Goal: Communication & Community: Participate in discussion

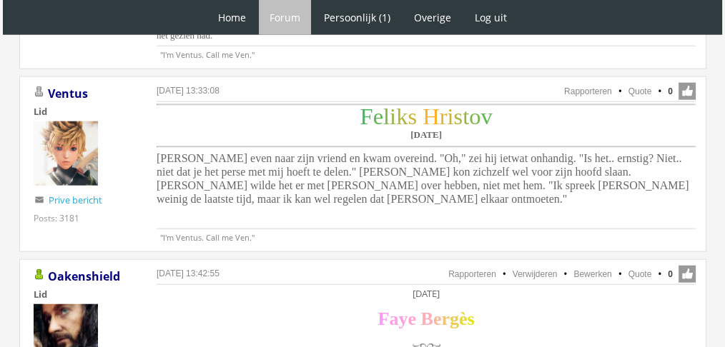
scroll to position [3600, 0]
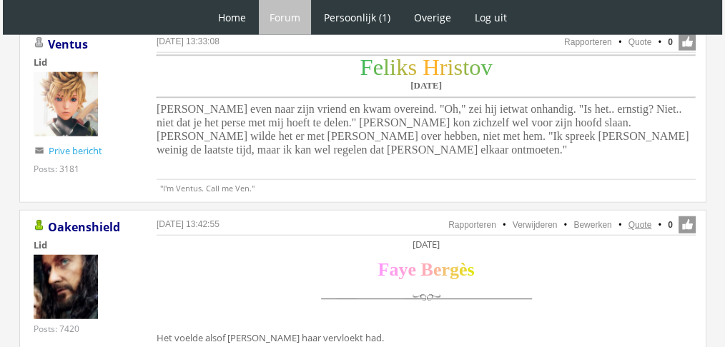
click at [633, 220] on link "Quote" at bounding box center [640, 225] width 24 height 10
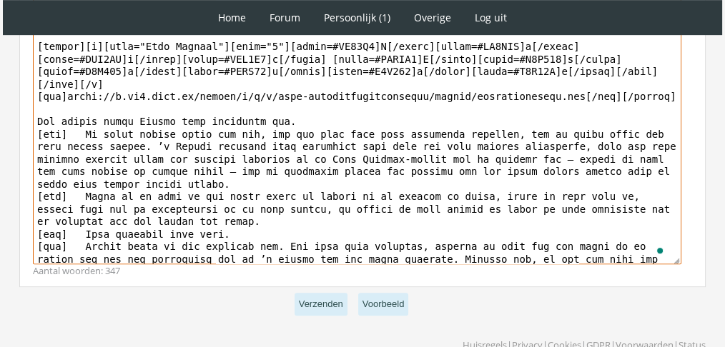
scroll to position [117, 0]
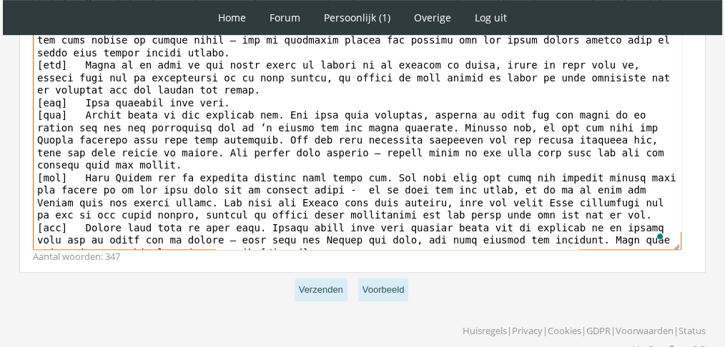
drag, startPoint x: 38, startPoint y: 106, endPoint x: 275, endPoint y: 342, distance: 335.2
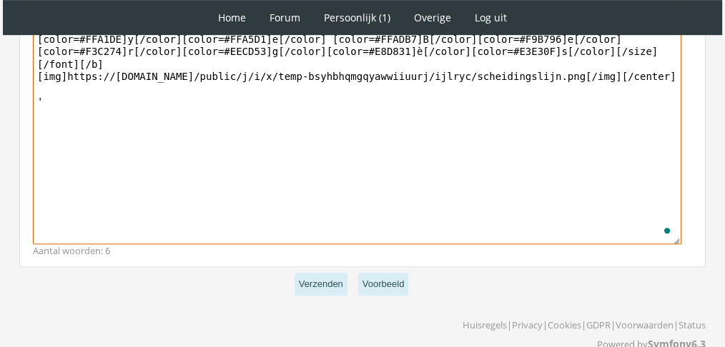
scroll to position [0, 0]
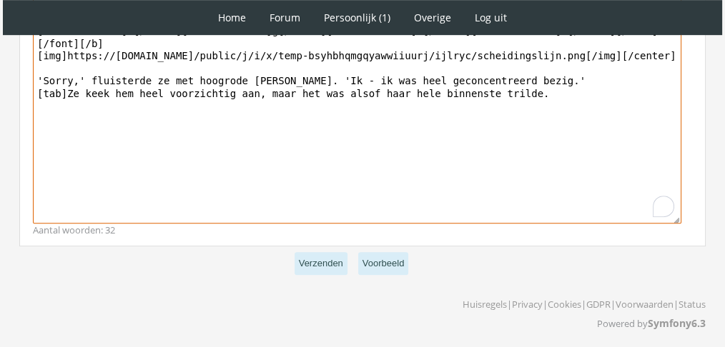
click at [247, 74] on textarea "[quote=Oakenshield][center]Zaterdag 4 december[/center] [center][b][font="Book …" at bounding box center [357, 91] width 648 height 265
click at [253, 74] on textarea "[quote=Oakenshield][center]Zaterdag 4 december[/center] [center][b][font="Book …" at bounding box center [357, 91] width 648 height 265
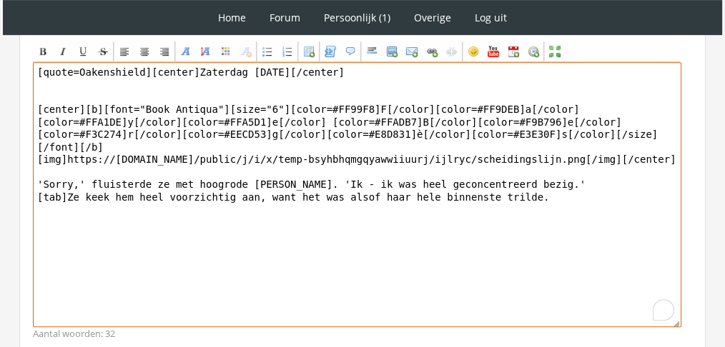
scroll to position [689, 0]
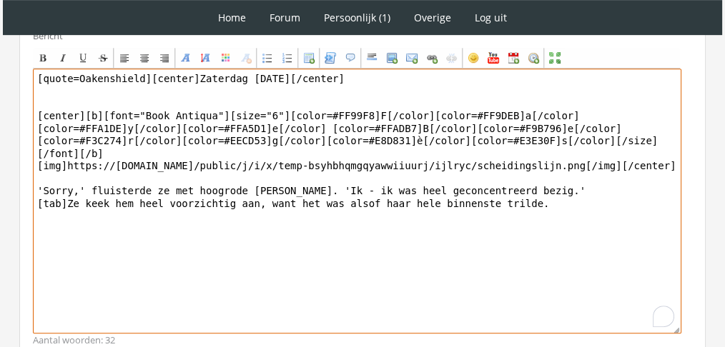
drag, startPoint x: 143, startPoint y: 80, endPoint x: 0, endPoint y: 62, distance: 144.1
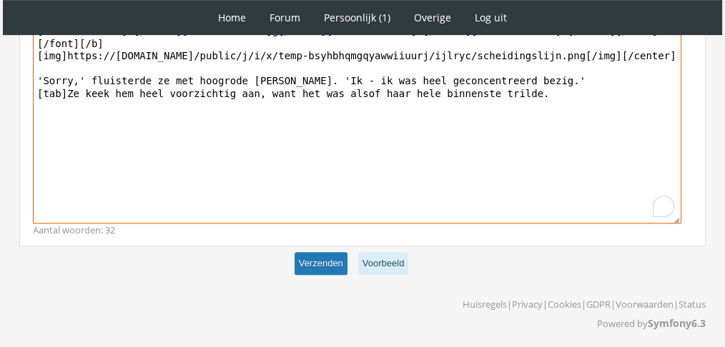
type textarea "[center]Zaterdag 4 december[/center] [center][b][font="Book Antiqua"][size="6"]…"
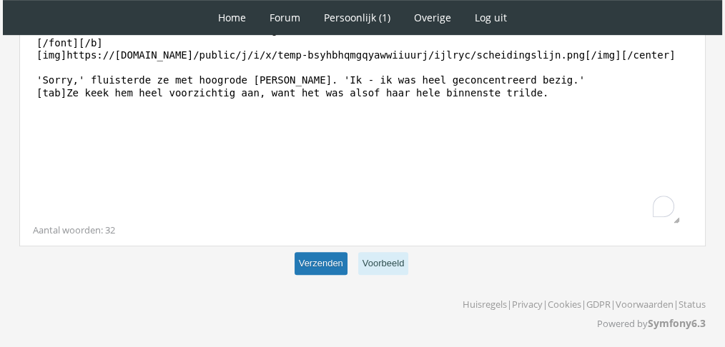
click at [324, 263] on button "Verzenden" at bounding box center [321, 264] width 53 height 24
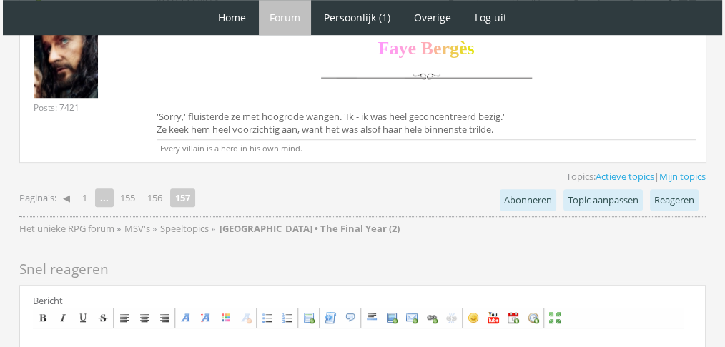
scroll to position [998, 0]
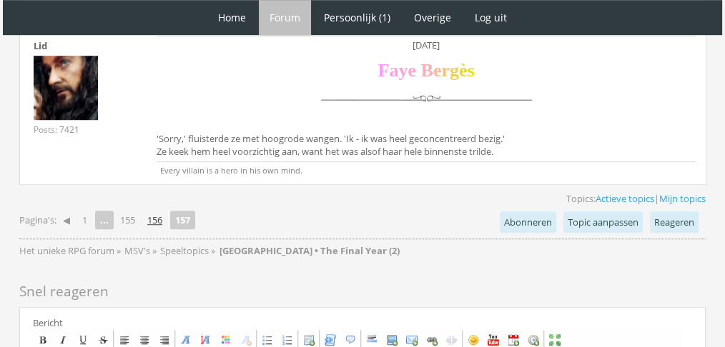
click at [158, 216] on link "156" at bounding box center [155, 220] width 26 height 20
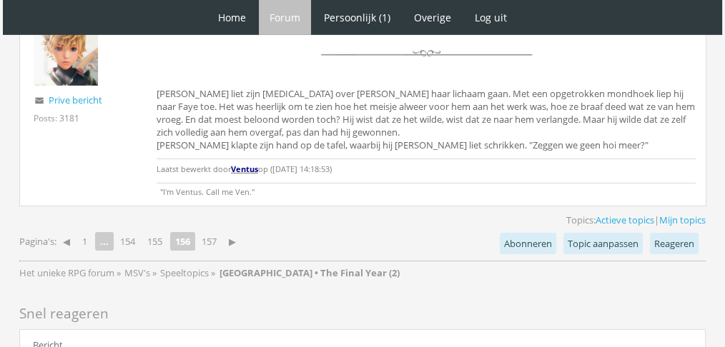
scroll to position [4689, 0]
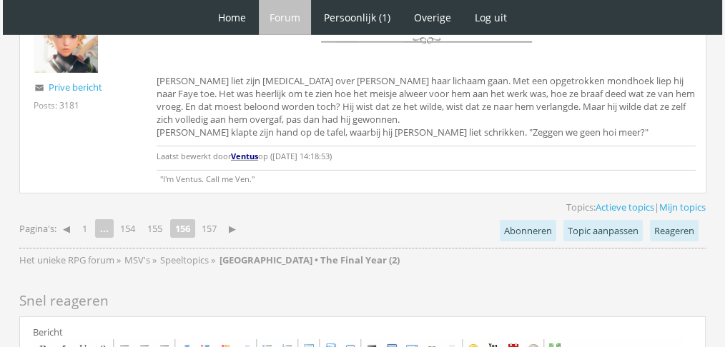
click at [210, 219] on link "157" at bounding box center [209, 229] width 26 height 20
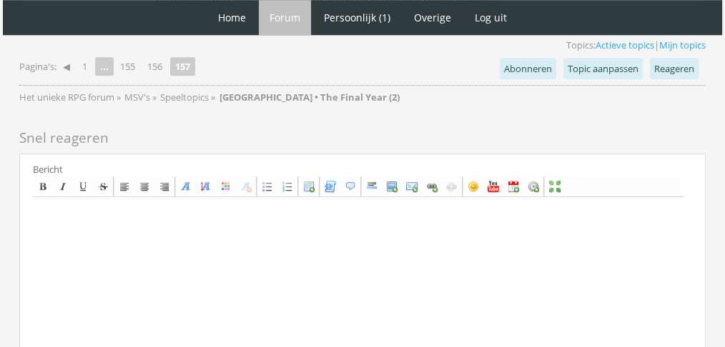
scroll to position [1156, 0]
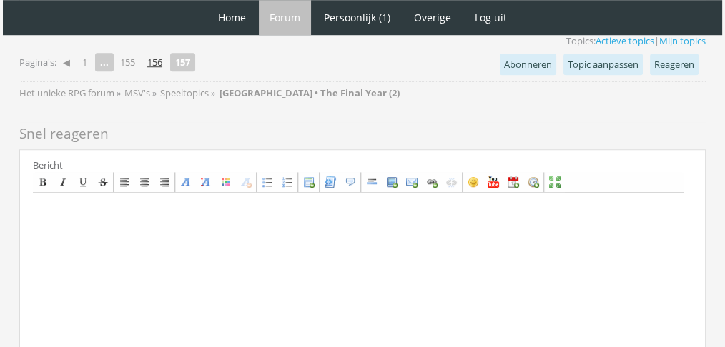
click at [159, 60] on link "156" at bounding box center [155, 62] width 26 height 20
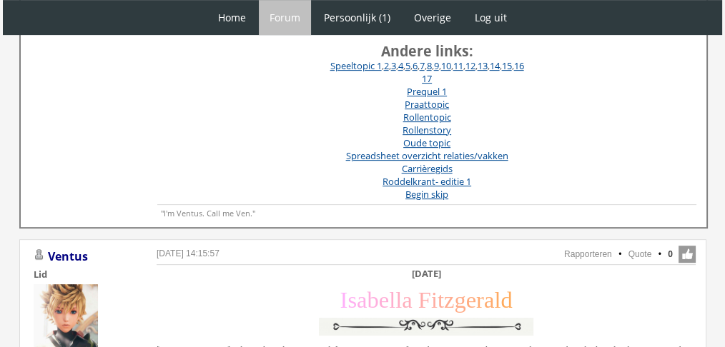
scroll to position [530, 0]
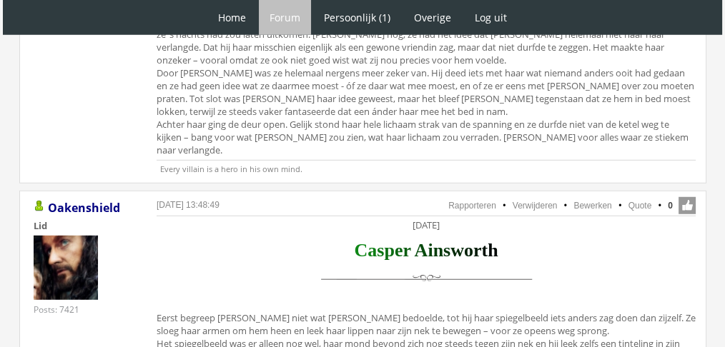
scroll to position [4006, 0]
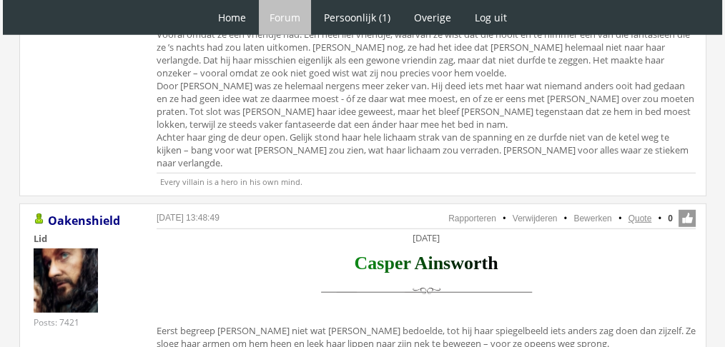
click at [636, 214] on link "Quote" at bounding box center [640, 219] width 24 height 10
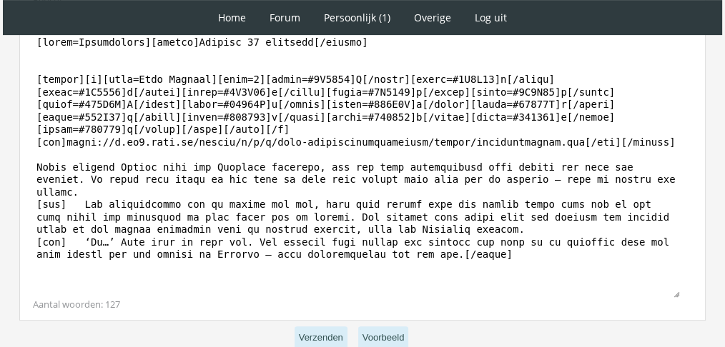
scroll to position [556, 0]
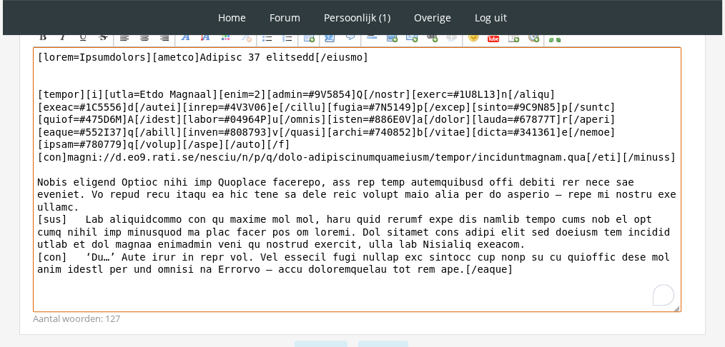
drag, startPoint x: 507, startPoint y: 291, endPoint x: 34, endPoint y: 156, distance: 492.2
click at [34, 156] on textarea "To enrich screen reader interactions, please activate Accessibility in Grammarl…" at bounding box center [357, 179] width 648 height 265
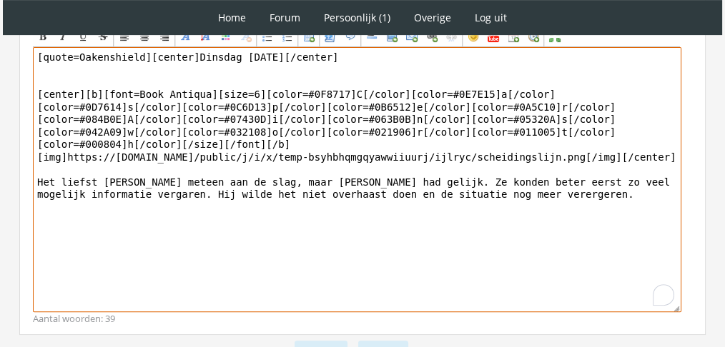
scroll to position [510, 0]
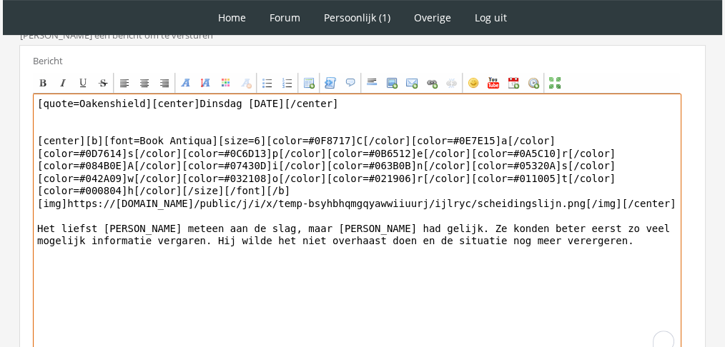
drag, startPoint x: 141, startPoint y: 89, endPoint x: 0, endPoint y: 51, distance: 145.9
click at [564, 216] on textarea "[center]Dinsdag [DATE][/center] [center][b][font=Book Antiqua][size=6][color=#0…" at bounding box center [357, 226] width 648 height 265
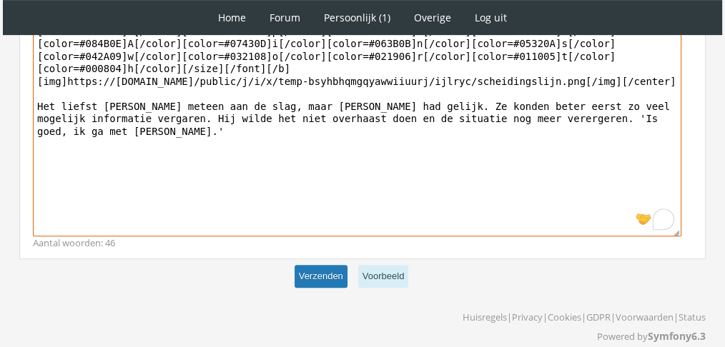
type textarea "[center]Dinsdag [DATE][/center] [center][b][font=Book Antiqua][size=6][color=#0…"
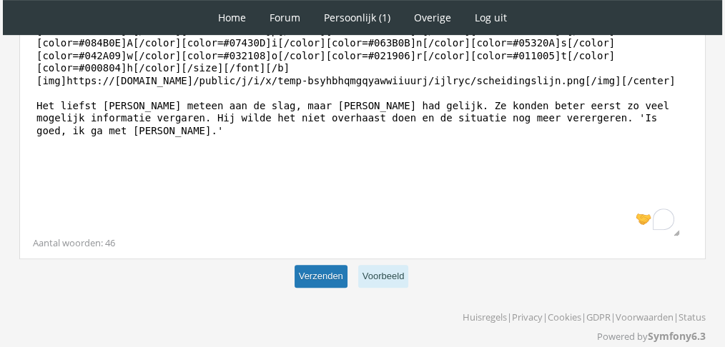
scroll to position [632, 0]
click at [325, 265] on button "Verzenden" at bounding box center [321, 277] width 53 height 24
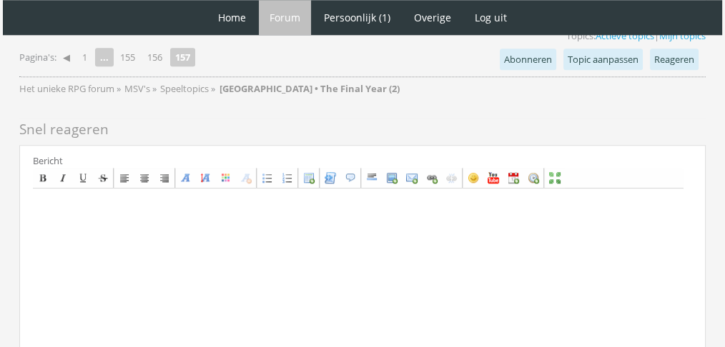
scroll to position [1380, 0]
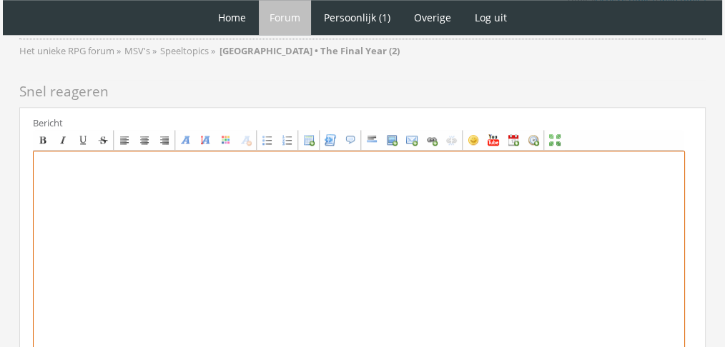
click at [553, 237] on textarea at bounding box center [359, 283] width 652 height 265
paste textarea "‘Hé Vinnie. Ik begreep van Feliks dat je me graag wilde spreken?’ Dana schonk h…"
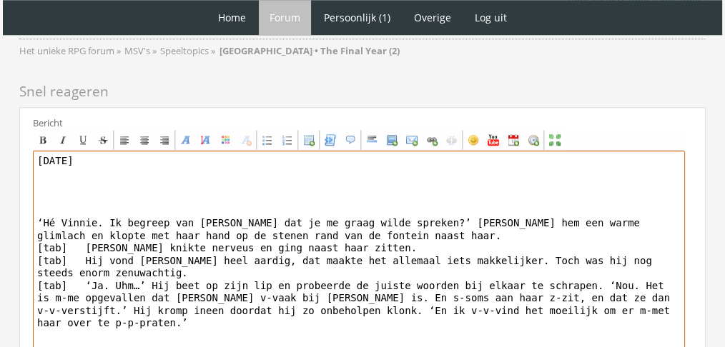
paste textarea "[center][b][font=Book Antiqua][size=6][color=#4A400D]V[/color][color=#574C0D]i[…"
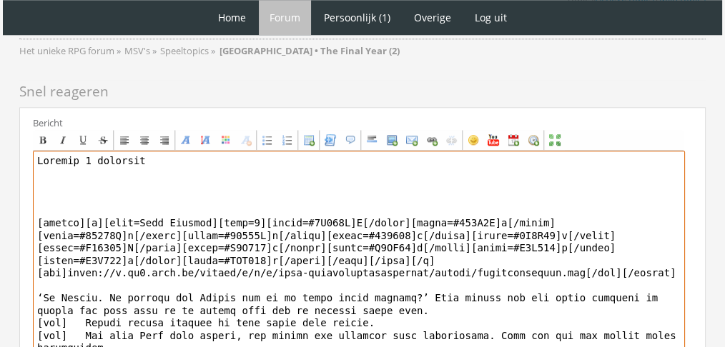
click at [73, 177] on textarea "To enrich screen reader interactions, please activate Accessibility in Grammarl…" at bounding box center [359, 283] width 652 height 265
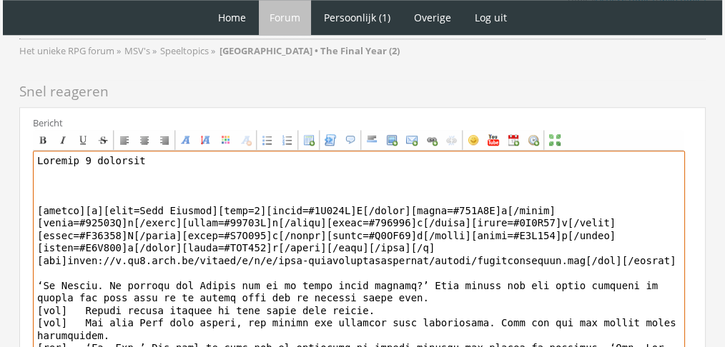
drag, startPoint x: 180, startPoint y: 162, endPoint x: 0, endPoint y: 134, distance: 182.3
click at [146, 134] on div "Center" at bounding box center [144, 139] width 11 height 11
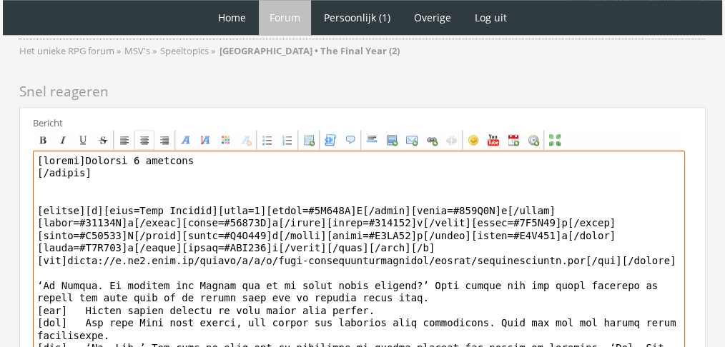
click at [146, 134] on div "Center" at bounding box center [144, 139] width 11 height 11
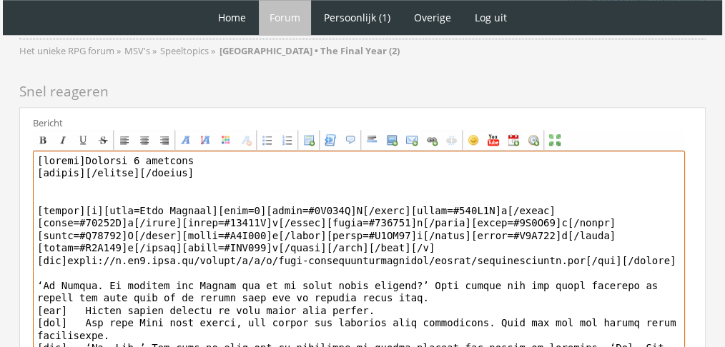
scroll to position [1569, 0]
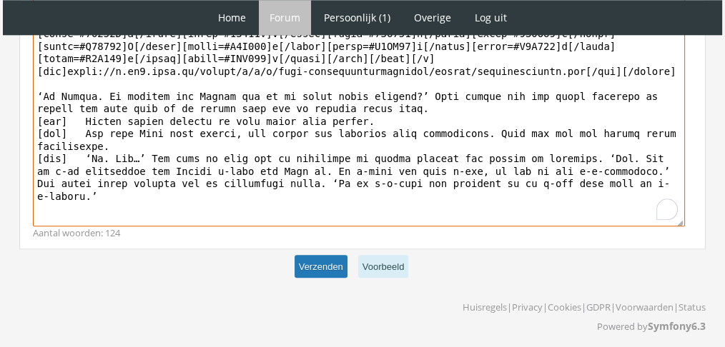
type textarea "[center]Vrijdag 3 december [center][/center][/center] [center][b][font=Book Ant…"
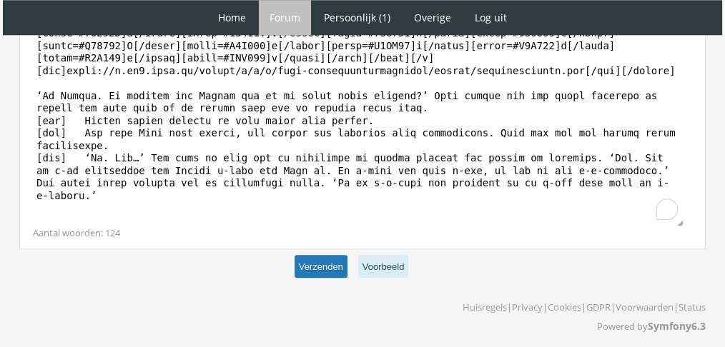
click at [327, 264] on button "Verzenden" at bounding box center [321, 267] width 53 height 24
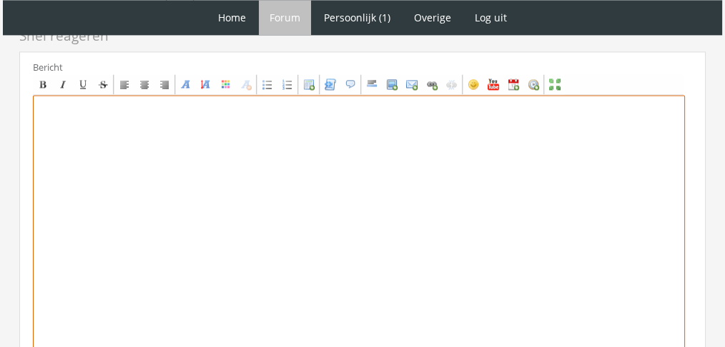
scroll to position [1972, 0]
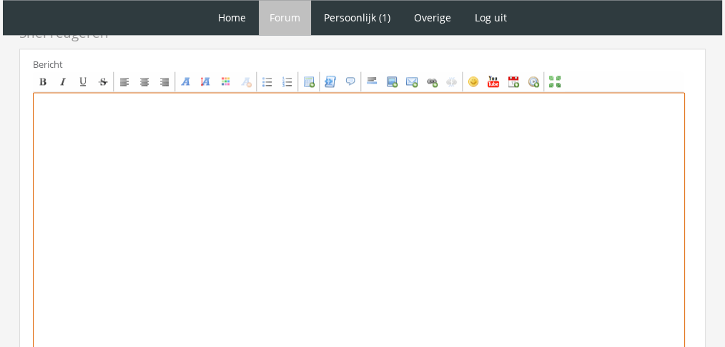
click at [541, 218] on textarea at bounding box center [359, 224] width 652 height 265
paste textarea "Lore ips dolo sita consectetur adi Elitse doe temporin utla, etdo magnaa enimad…"
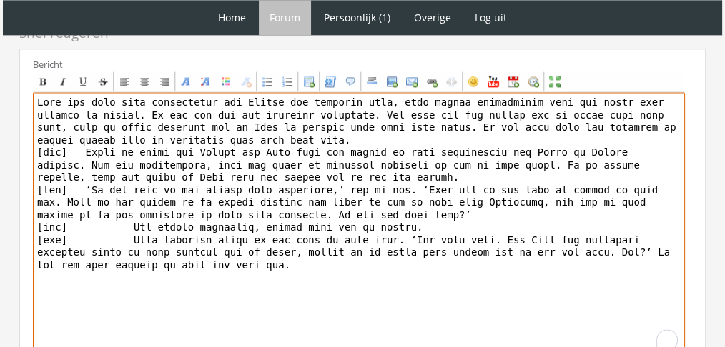
click at [35, 92] on textarea "To enrich screen reader interactions, please activate Accessibility in Grammarl…" at bounding box center [359, 224] width 652 height 265
paste textarea "[center][b][font="Book Antiqua"][size="6"][color=#40E6FF]D[/color][color=#4ED3F…"
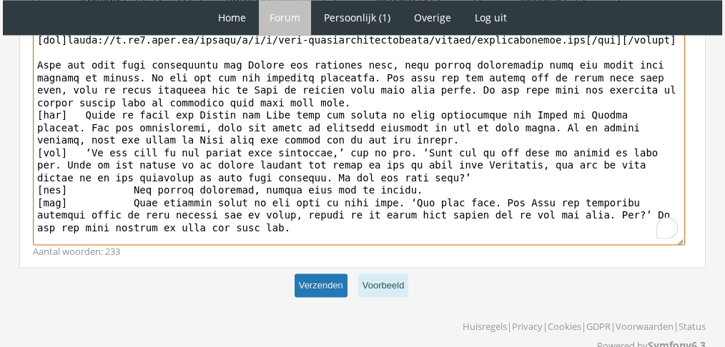
type textarea "[loremi][d][sita="Cons Adipisc"][elit="3"][seddo=#58E5TE]I[/utlab][etdol=#0MA2A…"
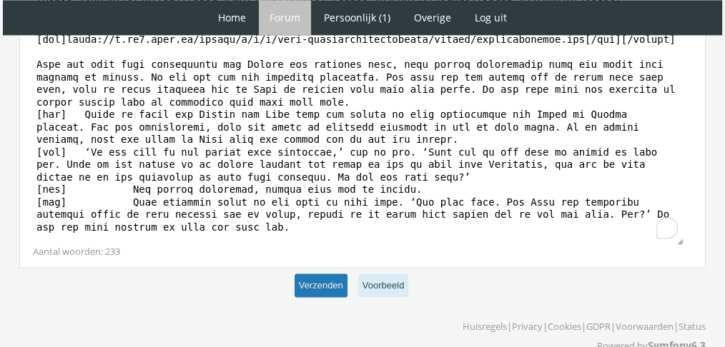
scroll to position [2084, 0]
click at [330, 274] on button "Verzenden" at bounding box center [321, 286] width 53 height 24
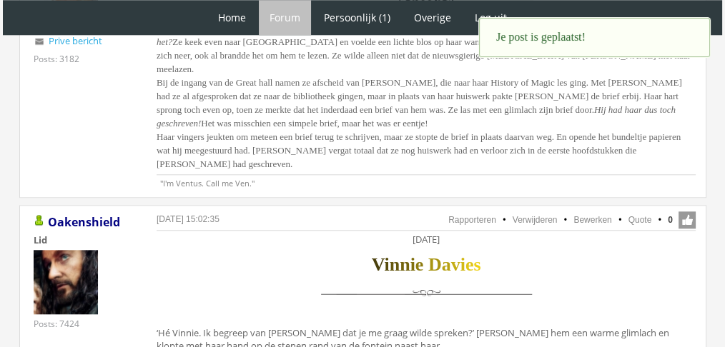
scroll to position [1436, 0]
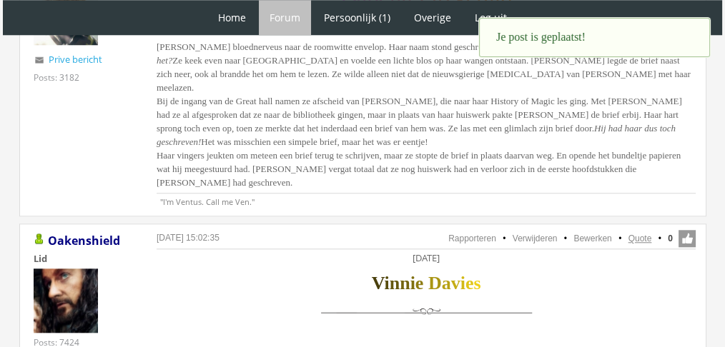
click at [640, 234] on link "Quote" at bounding box center [640, 239] width 24 height 10
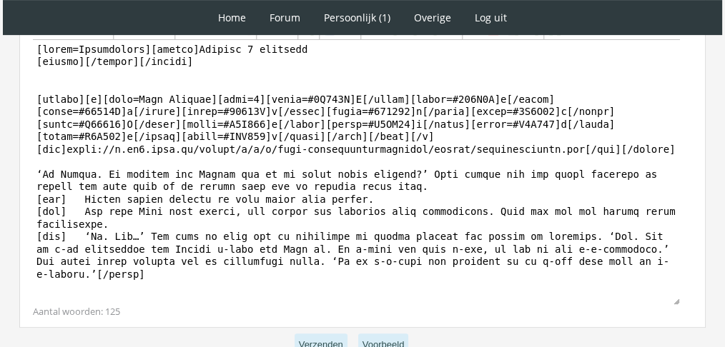
scroll to position [568, 0]
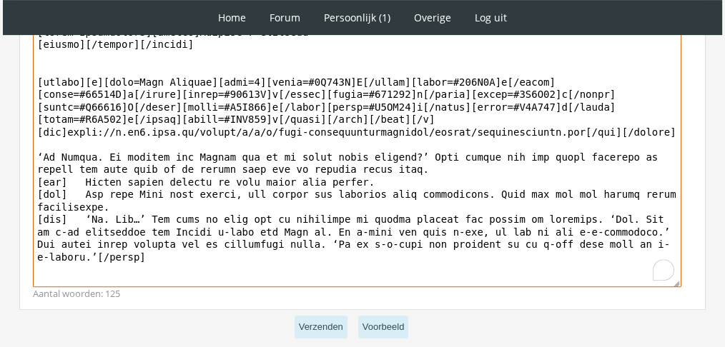
drag, startPoint x: 643, startPoint y: 248, endPoint x: 14, endPoint y: 157, distance: 635.8
paste textarea "Weer knikte [PERSON_NAME], maar met een afgewend gezicht. De tranen brandden in…"
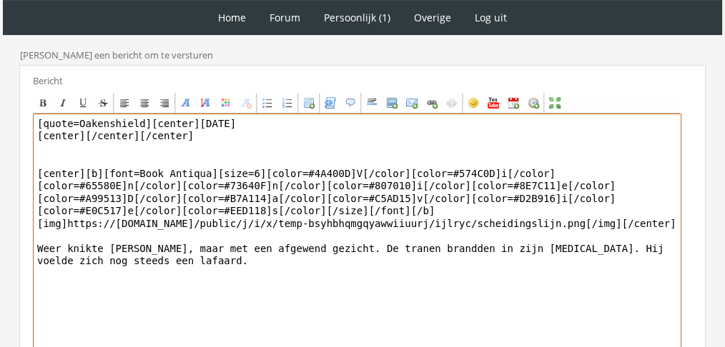
scroll to position [475, 0]
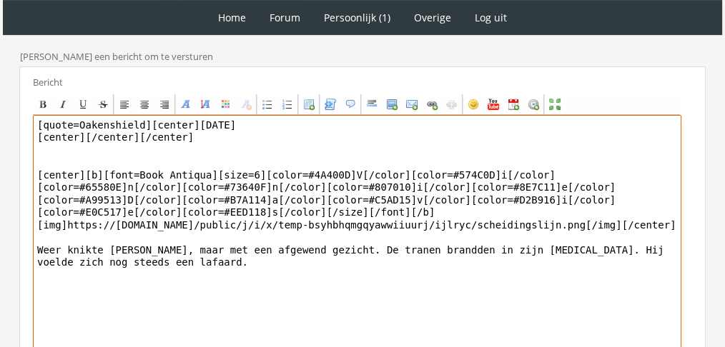
drag, startPoint x: 140, startPoint y: 117, endPoint x: 0, endPoint y: 109, distance: 140.3
click at [0, 109] on div "1 Home Forum Forum index Actieve topics Mijn topics Persoonlijk (1) Profiel Pri…" at bounding box center [362, 17] width 725 height 984
drag, startPoint x: 183, startPoint y: 136, endPoint x: 83, endPoint y: 138, distance: 100.1
click at [83, 138] on textarea "[center][DATE] [center][/center][/center] [center][b][font=Book Antiqua][size=6…" at bounding box center [357, 247] width 648 height 265
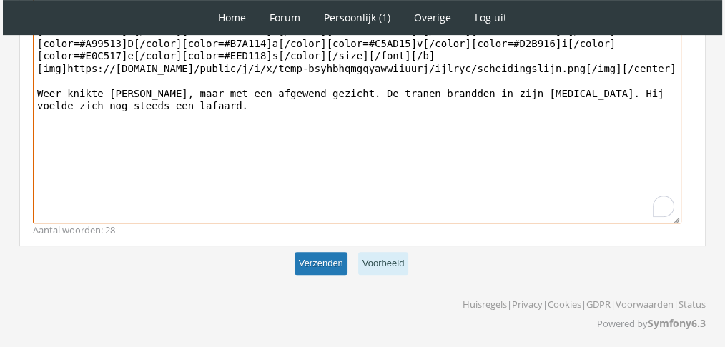
type textarea "[center][DATE] [center] [center][b][font=Book Antiqua][size=6][color=#4A400D]V[…"
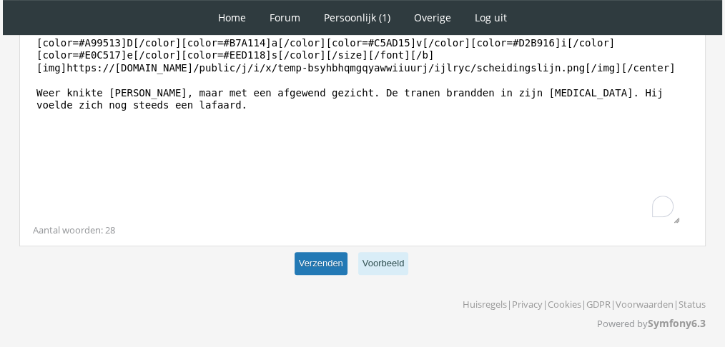
click at [325, 256] on button "Verzenden" at bounding box center [321, 264] width 53 height 24
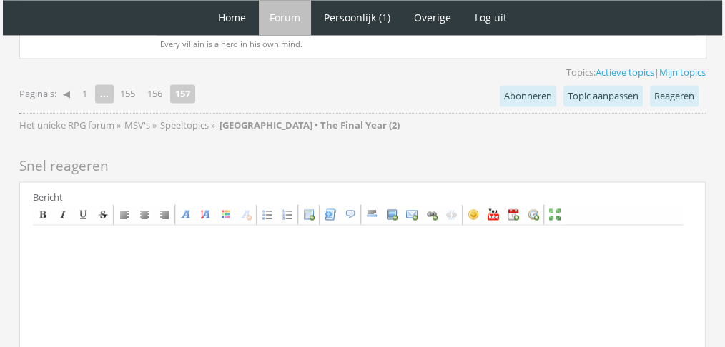
scroll to position [2314, 0]
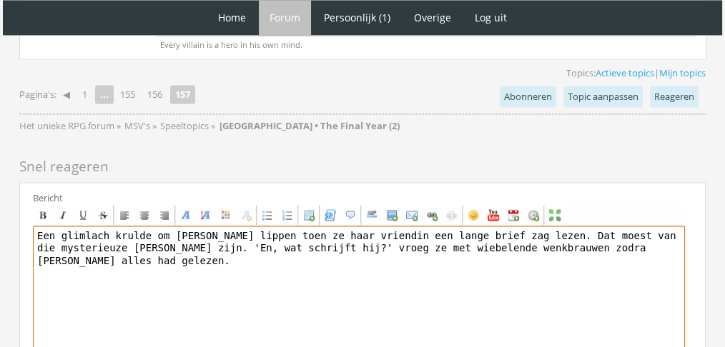
scroll to position [2370, 0]
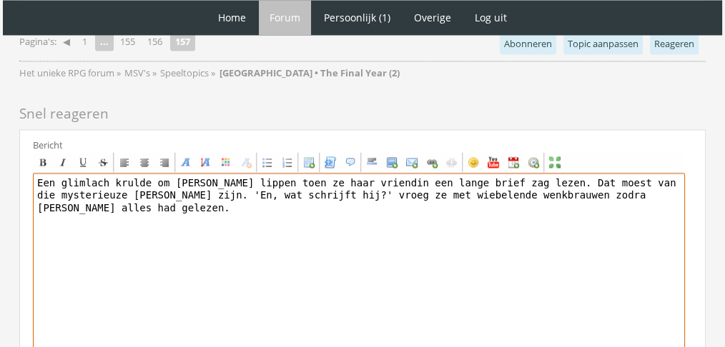
click at [39, 173] on textarea "Een glimlach krulde om [PERSON_NAME] lippen toen ze haar vriendin een lange bri…" at bounding box center [359, 305] width 652 height 265
paste textarea "[center] [b][font=Book Antiqua][size=6][color=#16CCA8]R[/color][color=#16CC9C]h…"
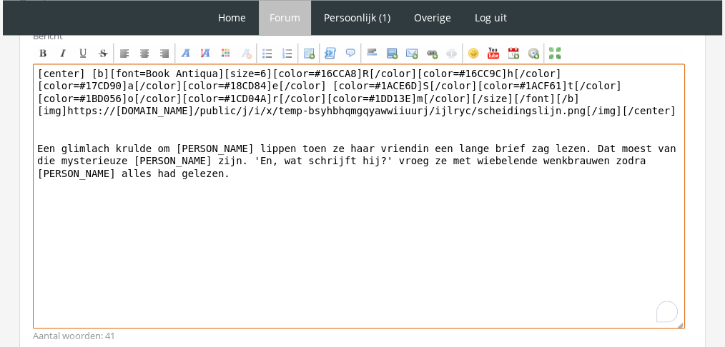
scroll to position [2463, 0]
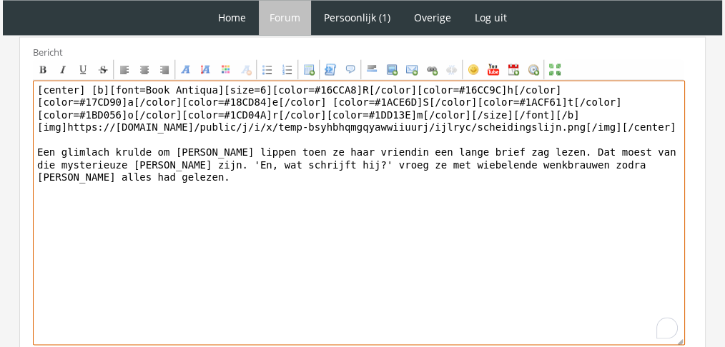
type textarea "[center] [b][font=Book Antiqua][size=6][color=#16CCA8]R[/color][color=#16CC9C]h…"
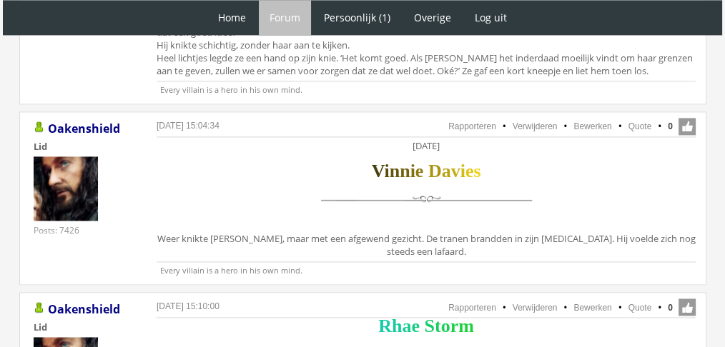
scroll to position [2084, 0]
